Goal: Task Accomplishment & Management: Manage account settings

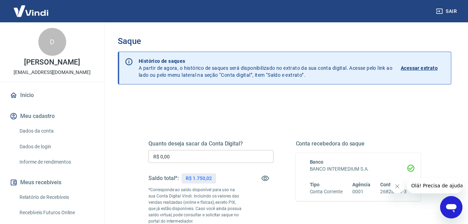
drag, startPoint x: 398, startPoint y: 186, endPoint x: 391, endPoint y: 186, distance: 7.7
click at [398, 186] on icon "Fechar mensagem da empresa" at bounding box center [397, 186] width 6 height 6
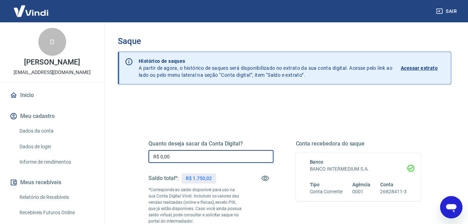
drag, startPoint x: 192, startPoint y: 157, endPoint x: 114, endPoint y: 155, distance: 77.7
click at [114, 155] on div "Saque Histórico de saques A partir de agora, o histórico de saques será disponi…" at bounding box center [284, 161] width 350 height 278
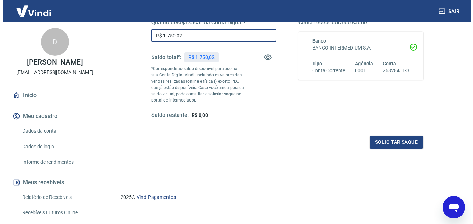
scroll to position [127, 0]
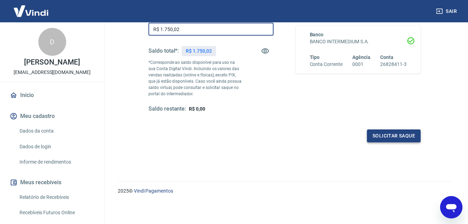
type input "R$ 1.750,02"
click at [388, 137] on button "Solicitar saque" at bounding box center [394, 135] width 54 height 13
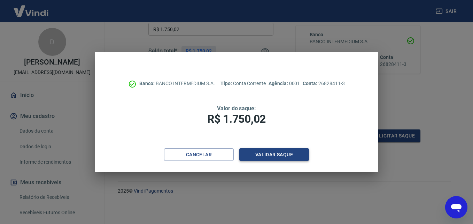
click at [269, 154] on button "Validar saque" at bounding box center [274, 154] width 70 height 13
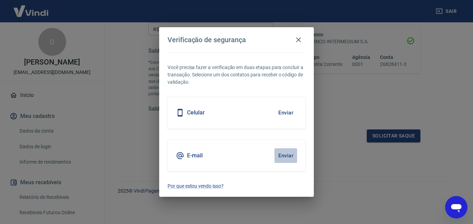
click at [282, 153] on button "Enviar" at bounding box center [286, 155] width 23 height 15
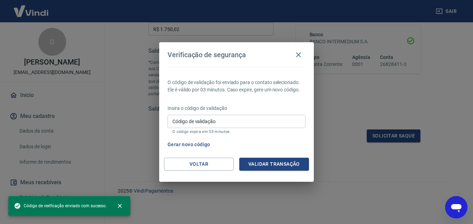
click at [196, 123] on input "Código de validação" at bounding box center [237, 121] width 138 height 13
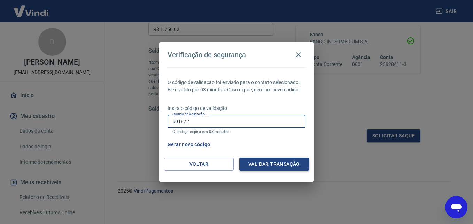
type input "601872"
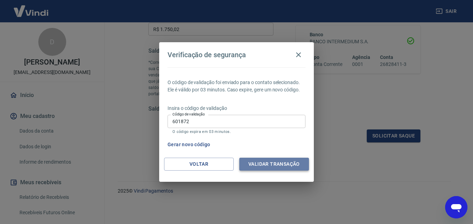
click at [266, 160] on button "Validar transação" at bounding box center [274, 164] width 70 height 13
